Goal: Task Accomplishment & Management: Use online tool/utility

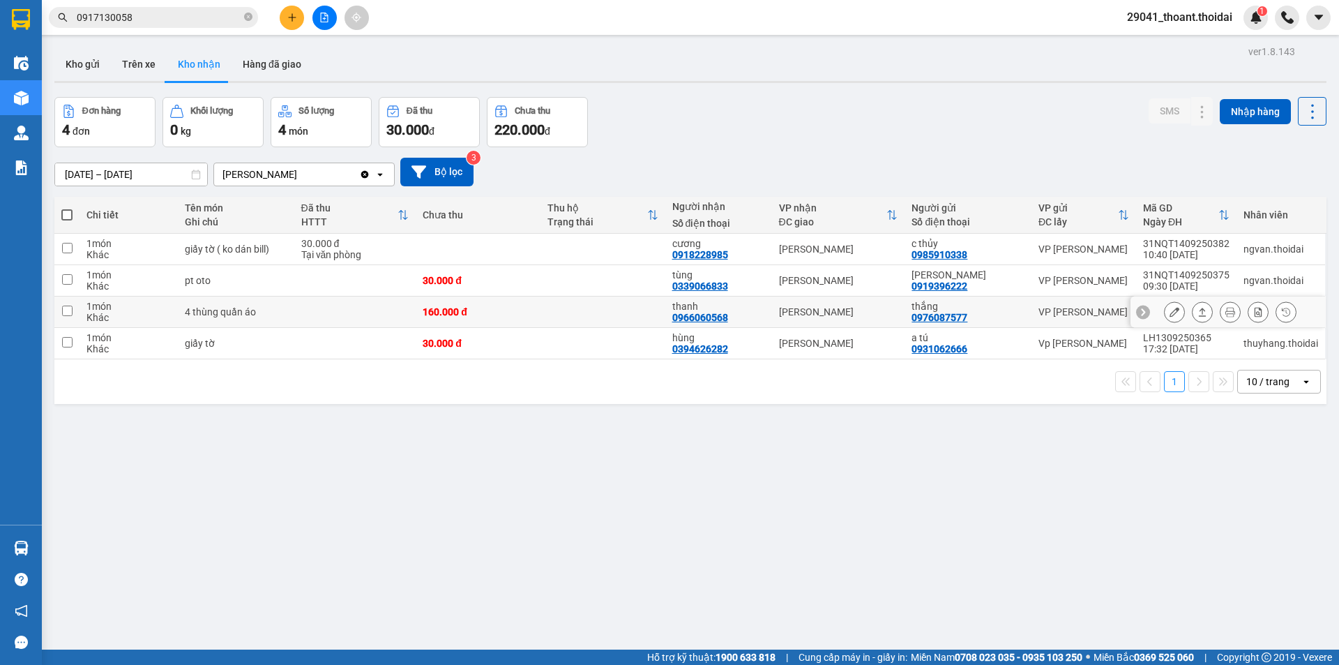
click at [445, 313] on div "160.000 đ" at bounding box center [478, 311] width 111 height 11
checkbox input "true"
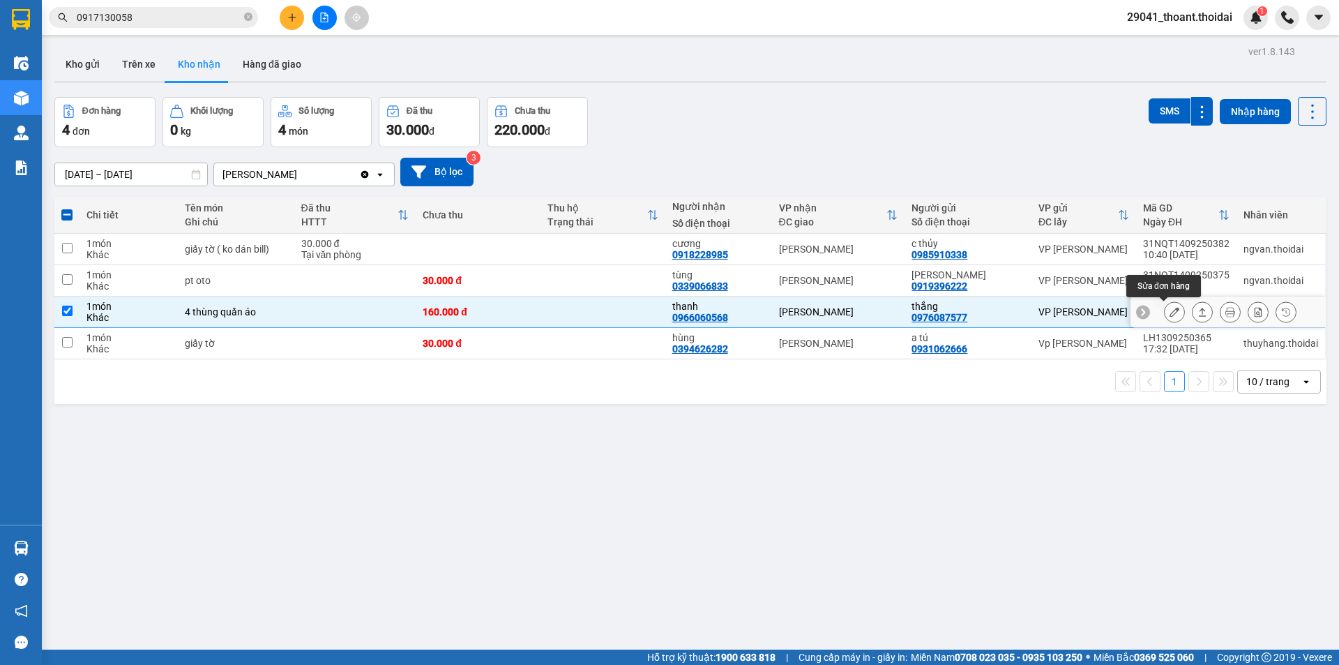
click at [1166, 317] on button at bounding box center [1175, 312] width 20 height 24
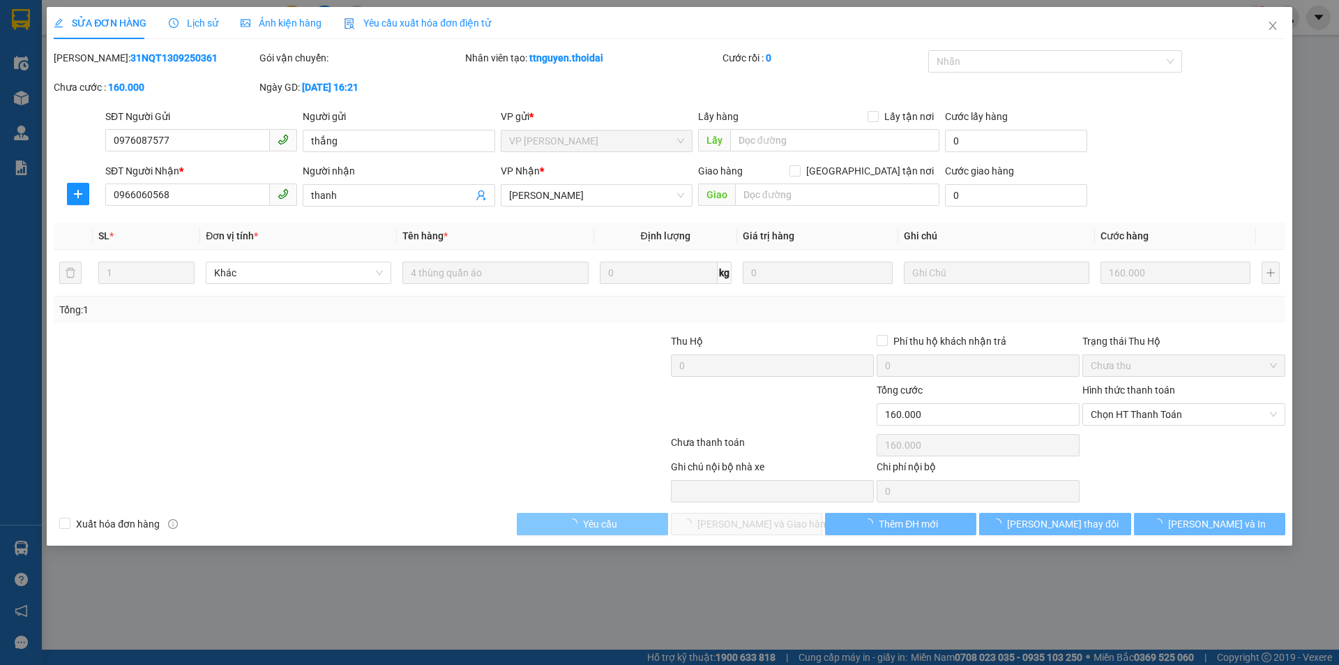
type input "0976087577"
type input "thắng"
type input "0966060568"
type input "thanh"
type input "160.000"
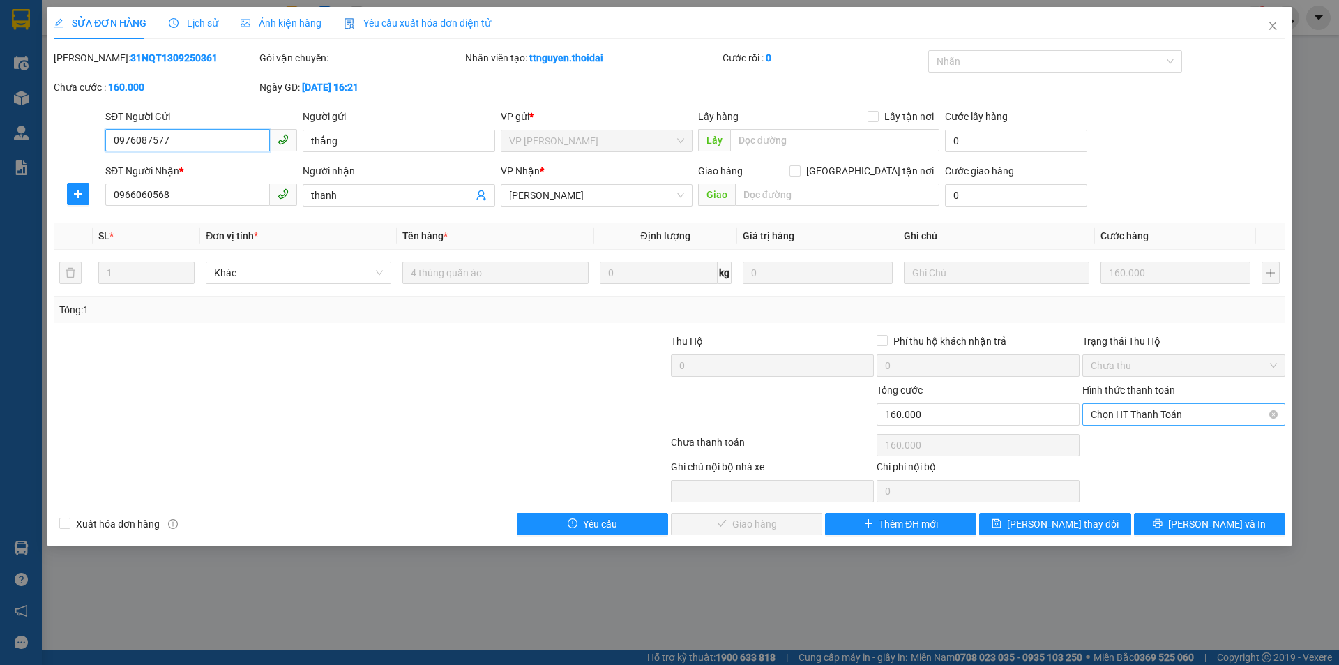
click at [1192, 405] on span "Chọn HT Thanh Toán" at bounding box center [1184, 414] width 186 height 21
click at [1113, 444] on div "Tại văn phòng" at bounding box center [1184, 442] width 186 height 15
type input "0"
click at [780, 523] on span "[PERSON_NAME] và Giao hàng" at bounding box center [765, 523] width 134 height 15
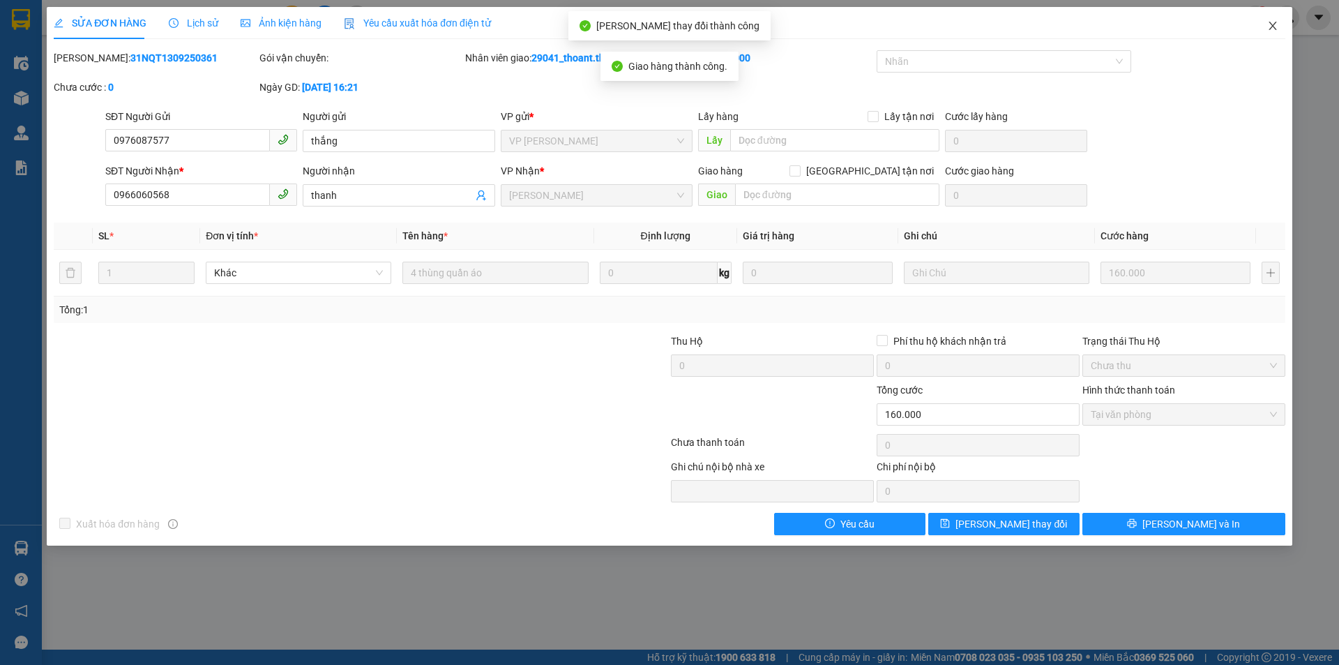
click at [1273, 24] on icon "close" at bounding box center [1272, 25] width 11 height 11
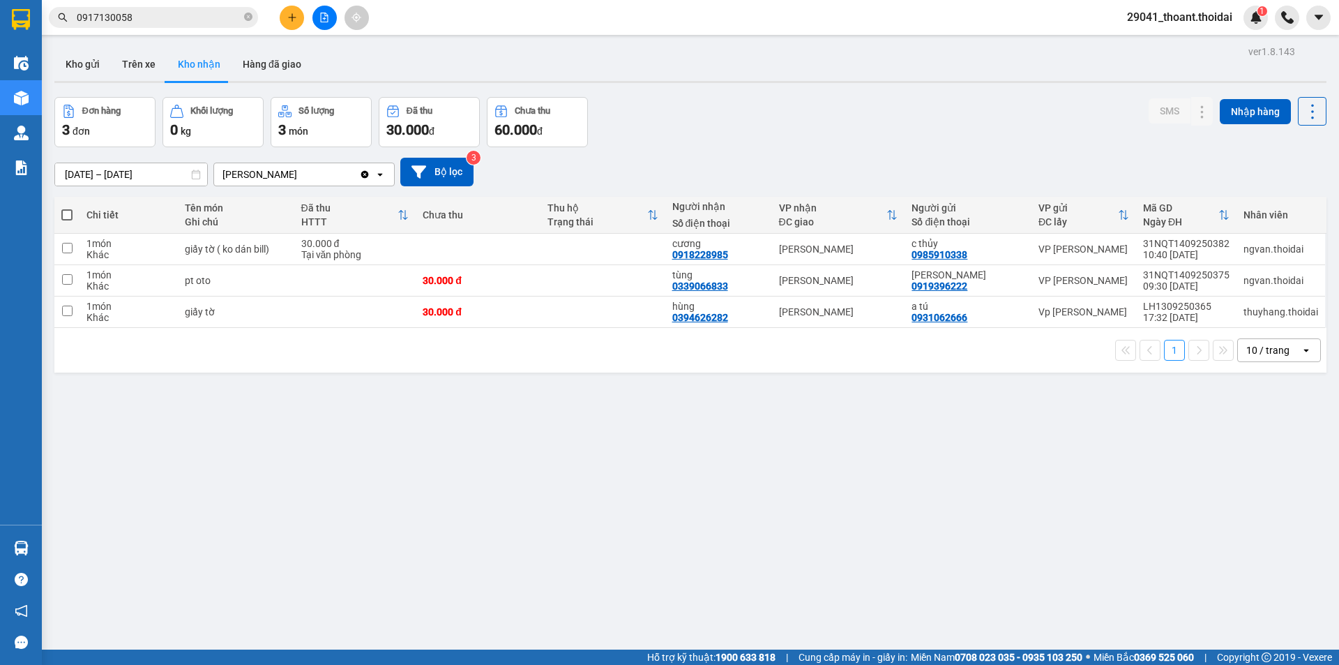
click at [538, 442] on div "ver 1.8.143 Kho gửi Trên xe Kho nhận Hàng đã giao Đơn hàng 3 đơn Khối lượng 0 k…" at bounding box center [690, 374] width 1283 height 665
